Goal: Use online tool/utility: Utilize a website feature to perform a specific function

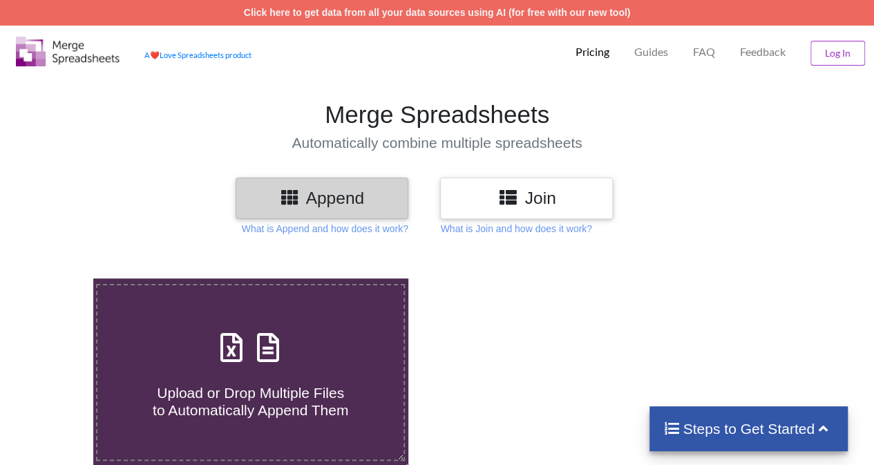
click at [270, 352] on icon at bounding box center [268, 340] width 35 height 29
click at [57, 278] on input "Upload or Drop Multiple Files to Automatically Append Them" at bounding box center [57, 278] width 0 height 0
type input "C:\fakepath\PERSON_NAMES_EBS_FUSION_COMPARE.xlsx"
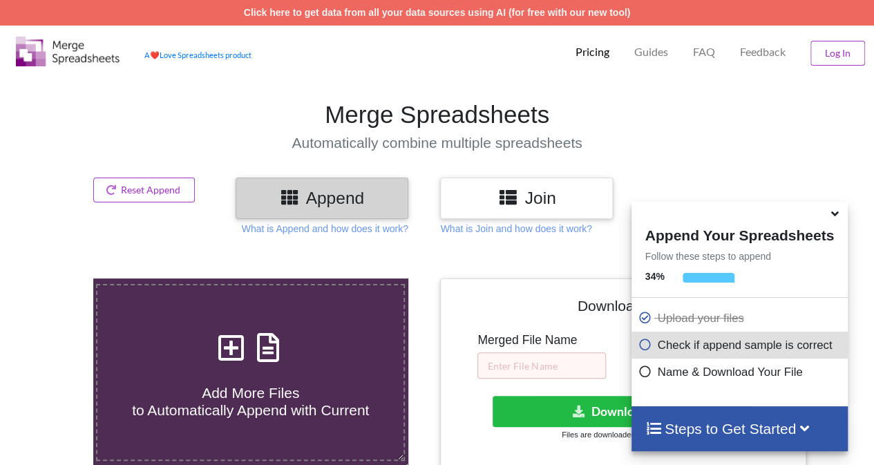
scroll to position [547, 0]
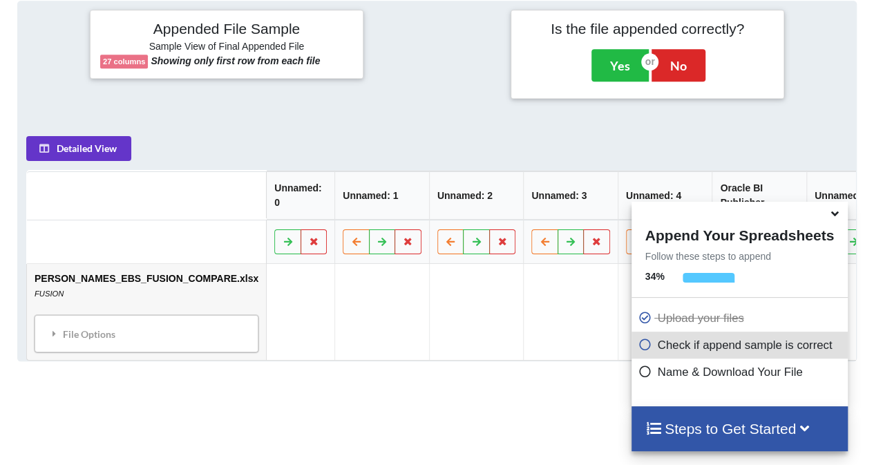
click at [833, 206] on div at bounding box center [739, 212] width 216 height 21
click at [823, 218] on div at bounding box center [739, 212] width 216 height 21
click at [835, 215] on icon at bounding box center [834, 211] width 15 height 12
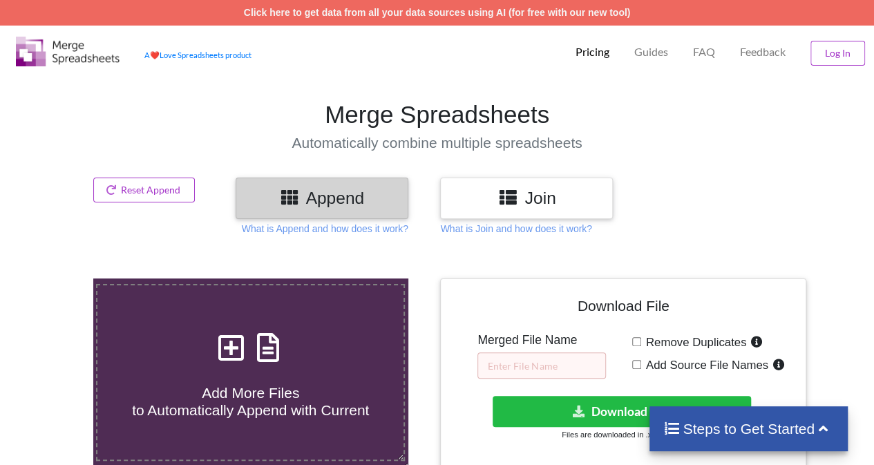
scroll to position [34, 0]
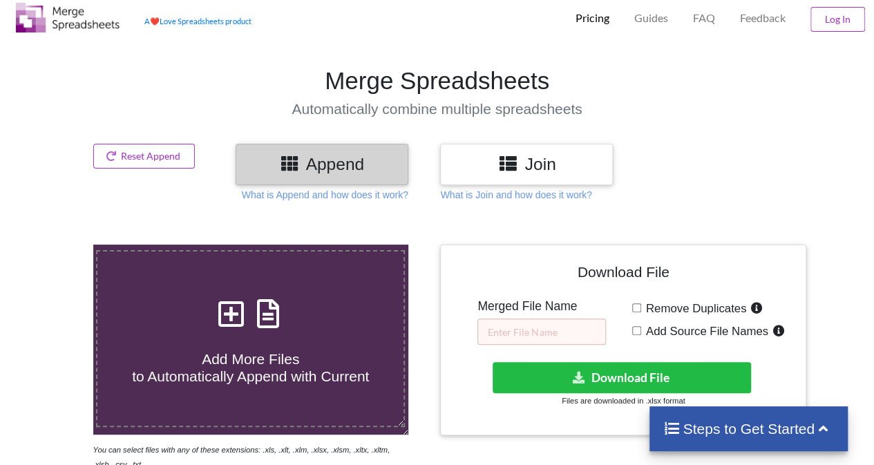
click at [230, 321] on icon at bounding box center [231, 306] width 35 height 29
click at [57, 244] on input "Add More Files to Automatically Append with Current" at bounding box center [57, 244] width 0 height 0
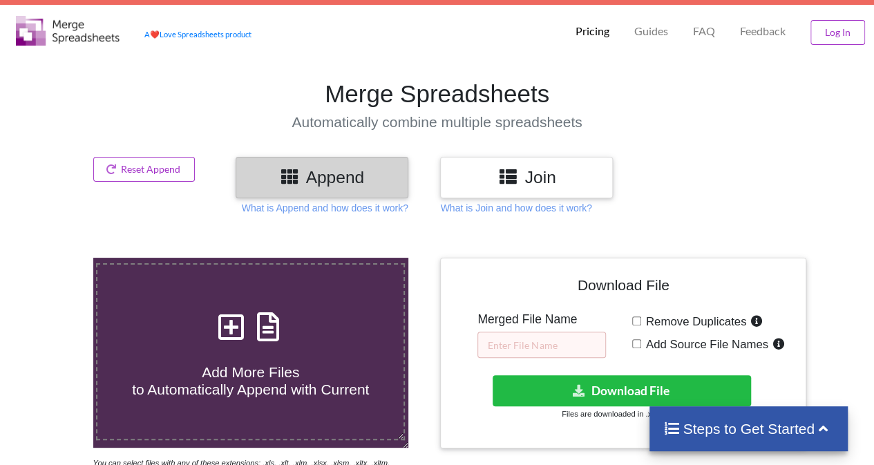
scroll to position [0, 0]
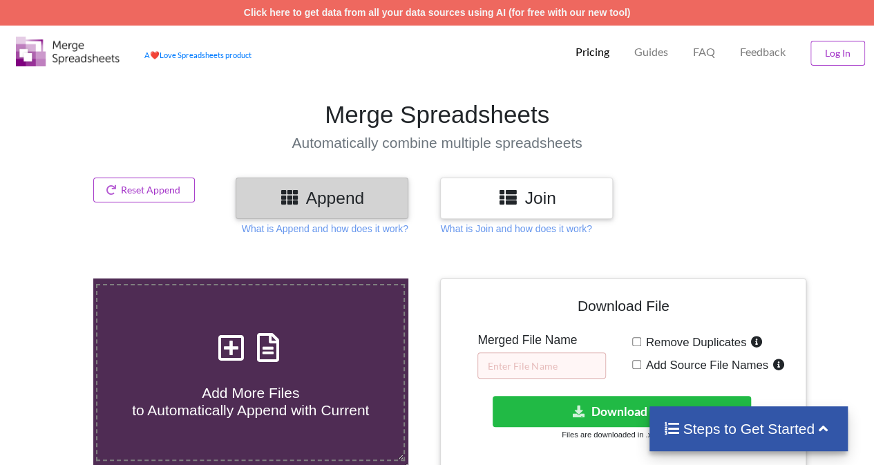
click at [300, 347] on div "Add More Files to Automatically Append with Current" at bounding box center [250, 372] width 306 height 93
click at [57, 278] on input "Add More Files to Automatically Append with Current" at bounding box center [57, 278] width 0 height 0
type input "C:\fakepath\PERSON_NAMES_EXTRACTED.xls"
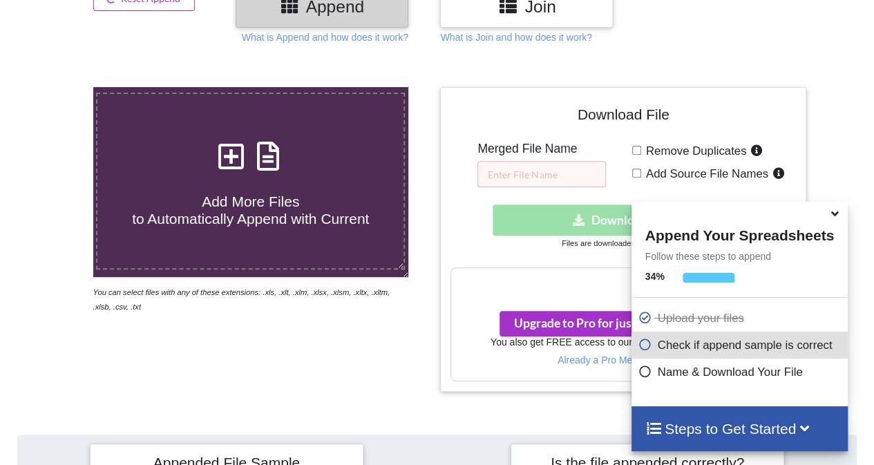
scroll to position [204, 0]
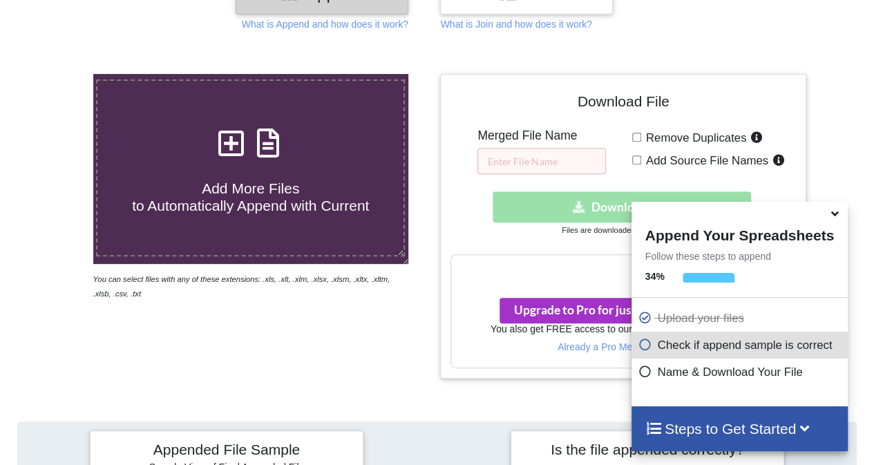
click at [834, 209] on icon at bounding box center [834, 211] width 15 height 12
